Goal: Task Accomplishment & Management: Manage account settings

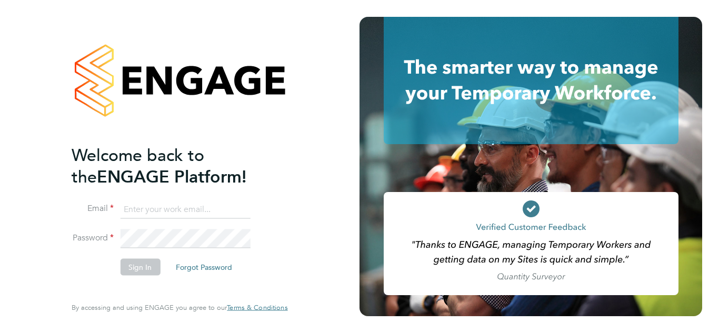
click at [156, 215] on input at bounding box center [185, 209] width 130 height 19
paste input "midoffice@randstadcpe.com"
type input "midoffice@randstadcpe.com"
click at [145, 272] on button "Sign In" at bounding box center [140, 267] width 40 height 17
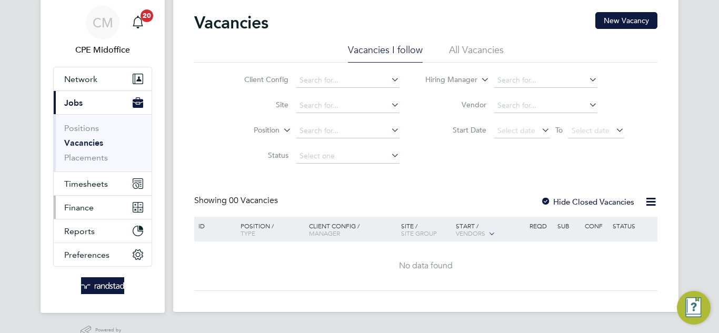
scroll to position [53, 0]
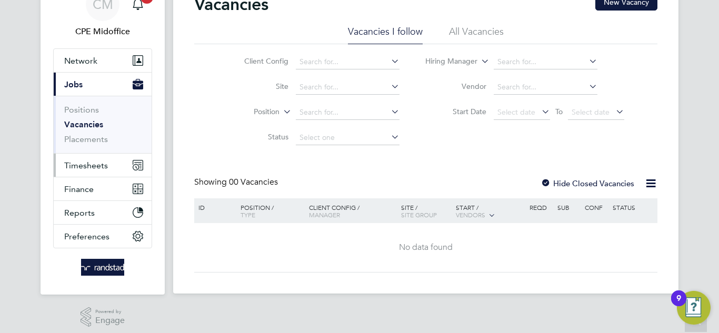
click at [82, 172] on button "Timesheets" at bounding box center [103, 165] width 98 height 23
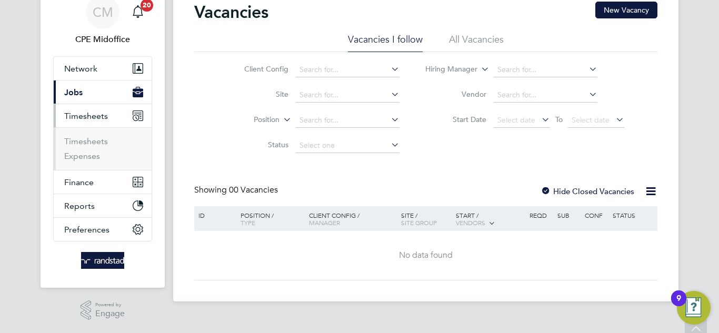
scroll to position [45, 0]
click at [72, 158] on link "Expenses" at bounding box center [82, 156] width 36 height 10
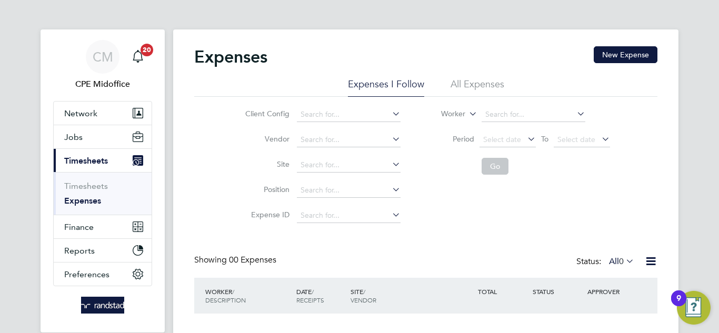
click at [87, 157] on span "Timesheets" at bounding box center [86, 161] width 44 height 10
click at [82, 163] on span "Timesheets" at bounding box center [86, 161] width 44 height 10
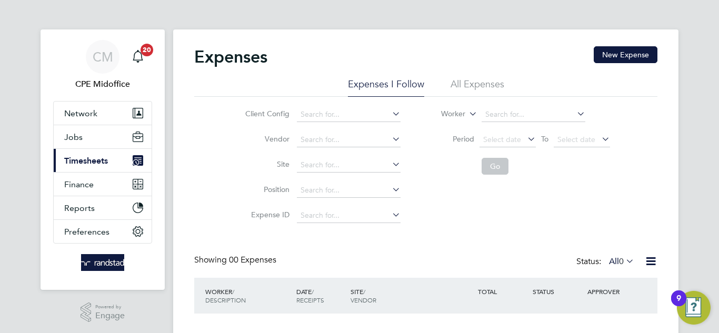
click at [82, 163] on span "Timesheets" at bounding box center [86, 161] width 44 height 10
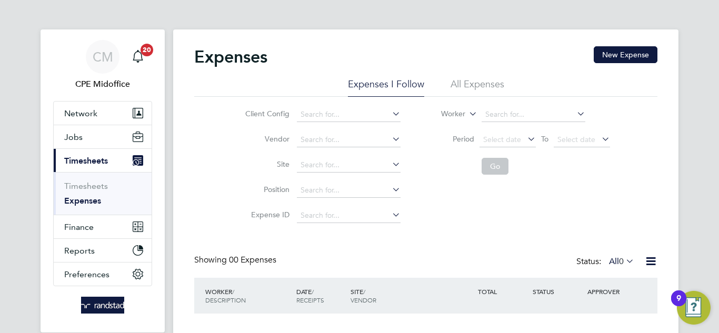
click at [90, 203] on link "Expenses" at bounding box center [82, 201] width 37 height 10
click at [88, 202] on link "Expenses" at bounding box center [82, 201] width 37 height 10
click at [473, 84] on li "All Expenses" at bounding box center [478, 87] width 54 height 19
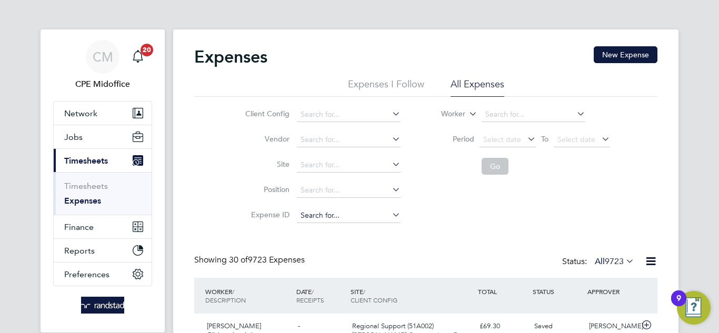
click at [314, 213] on input at bounding box center [349, 216] width 104 height 15
paste input "1824000"
click at [369, 225] on li "TS 1824000" at bounding box center [348, 230] width 105 height 14
type input "TS1824000"
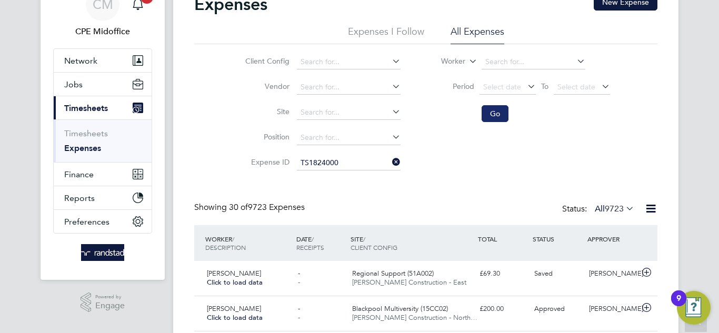
click at [491, 118] on button "Go" at bounding box center [495, 113] width 27 height 17
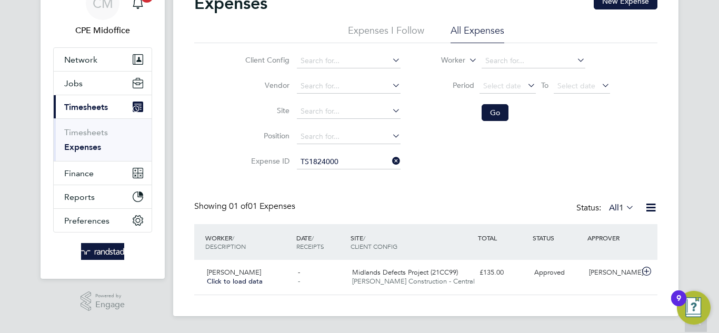
click at [624, 209] on icon at bounding box center [624, 207] width 0 height 15
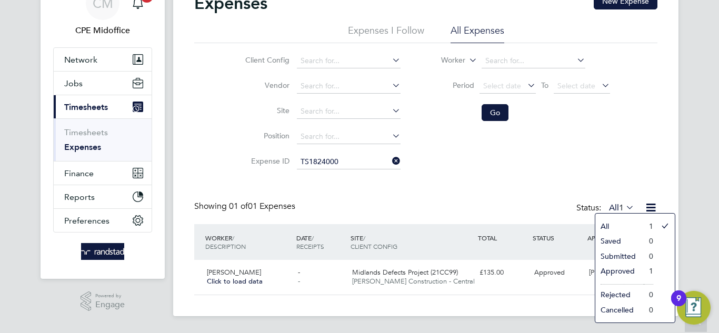
click at [536, 204] on div "Showing 01 of 01 Expenses Status: All 1" at bounding box center [425, 212] width 463 height 23
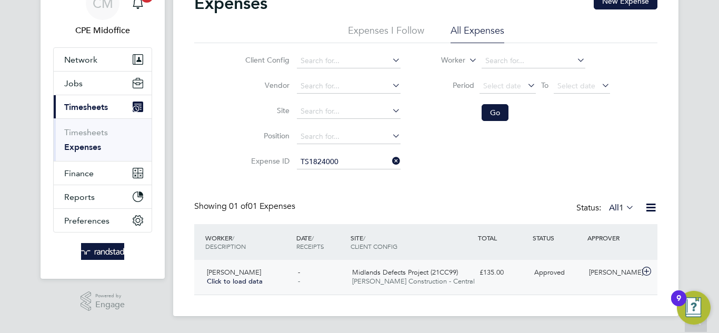
click at [374, 280] on span "[PERSON_NAME] Construction - Central" at bounding box center [413, 281] width 123 height 9
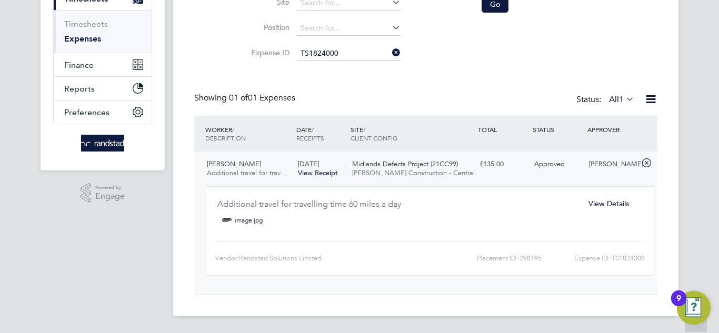
click at [609, 206] on span "View Details" at bounding box center [609, 203] width 41 height 9
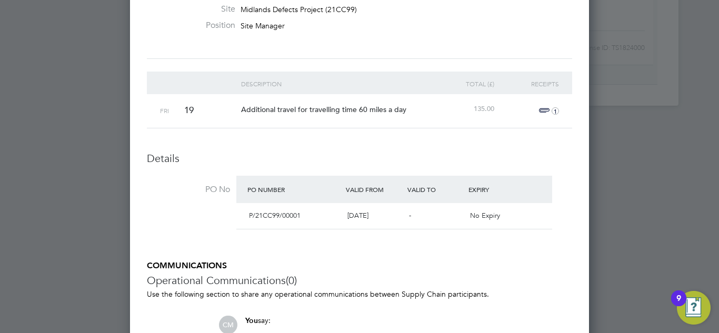
click at [557, 111] on icon "1" at bounding box center [555, 110] width 7 height 7
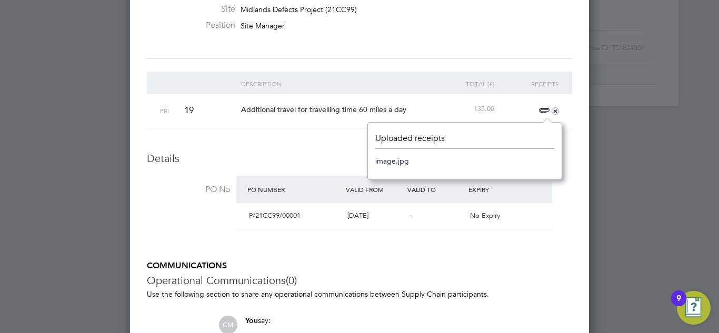
click at [399, 160] on link "image.jpg" at bounding box center [392, 161] width 34 height 16
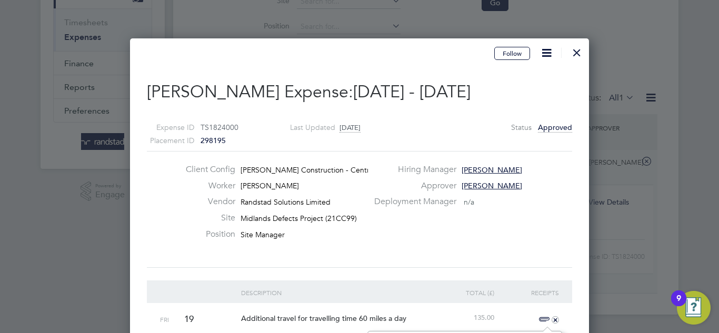
scroll to position [163, 0]
drag, startPoint x: 404, startPoint y: 96, endPoint x: 513, endPoint y: 93, distance: 109.1
click at [513, 93] on h2 "[PERSON_NAME] Expense: [DATE] - [DATE]" at bounding box center [359, 93] width 425 height 22
